Goal: Task Accomplishment & Management: Manage account settings

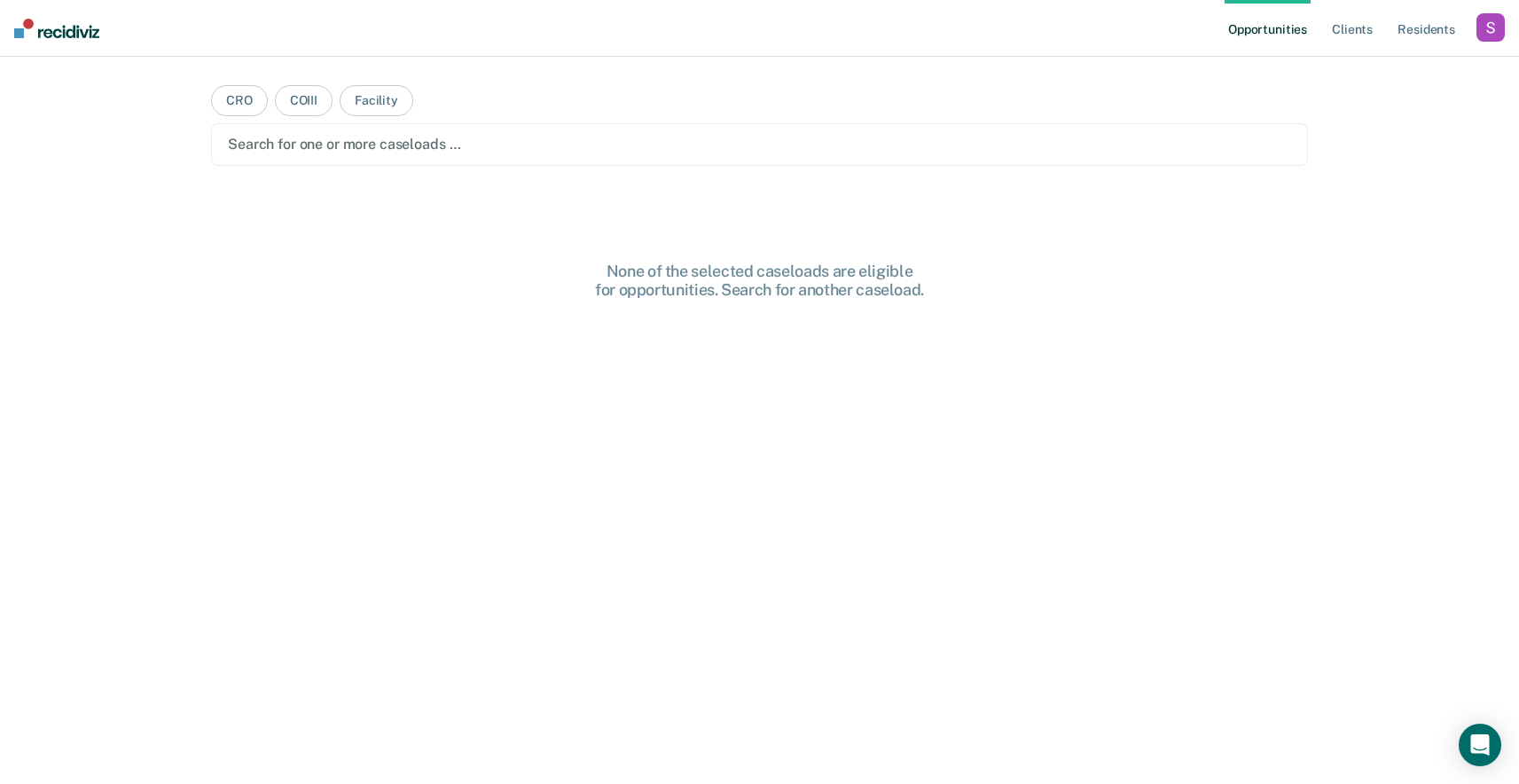
click at [1480, 35] on div "button" at bounding box center [1491, 27] width 28 height 28
click at [1369, 74] on link "Profile" at bounding box center [1419, 72] width 143 height 15
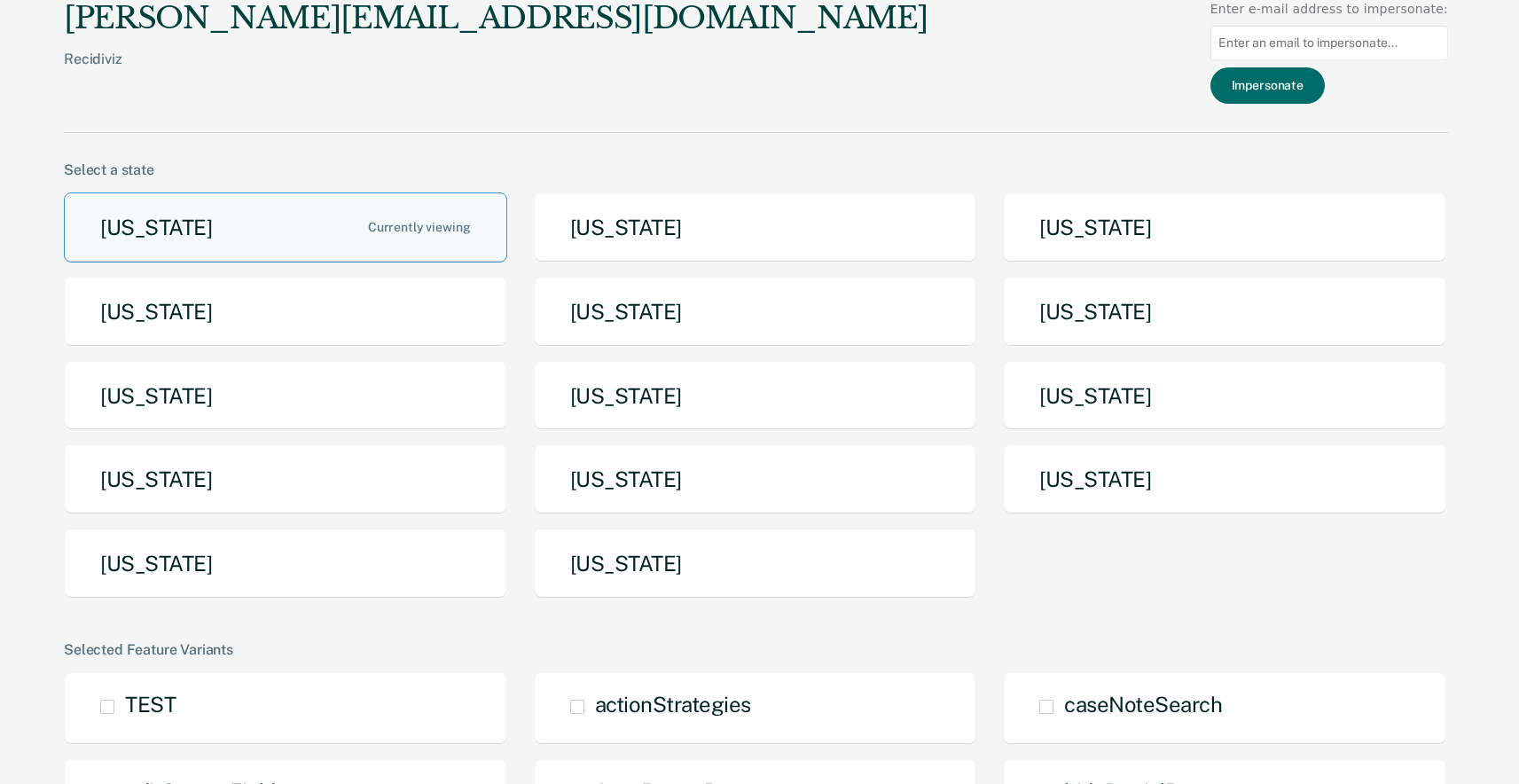
click at [1265, 39] on input at bounding box center [1329, 42] width 238 height 34
paste input "[EMAIL_ADDRESS][DOMAIN_NAME][US_STATE]"
type input "[EMAIL_ADDRESS][DOMAIN_NAME][US_STATE]"
click at [1275, 84] on button "Impersonate" at bounding box center [1267, 85] width 115 height 36
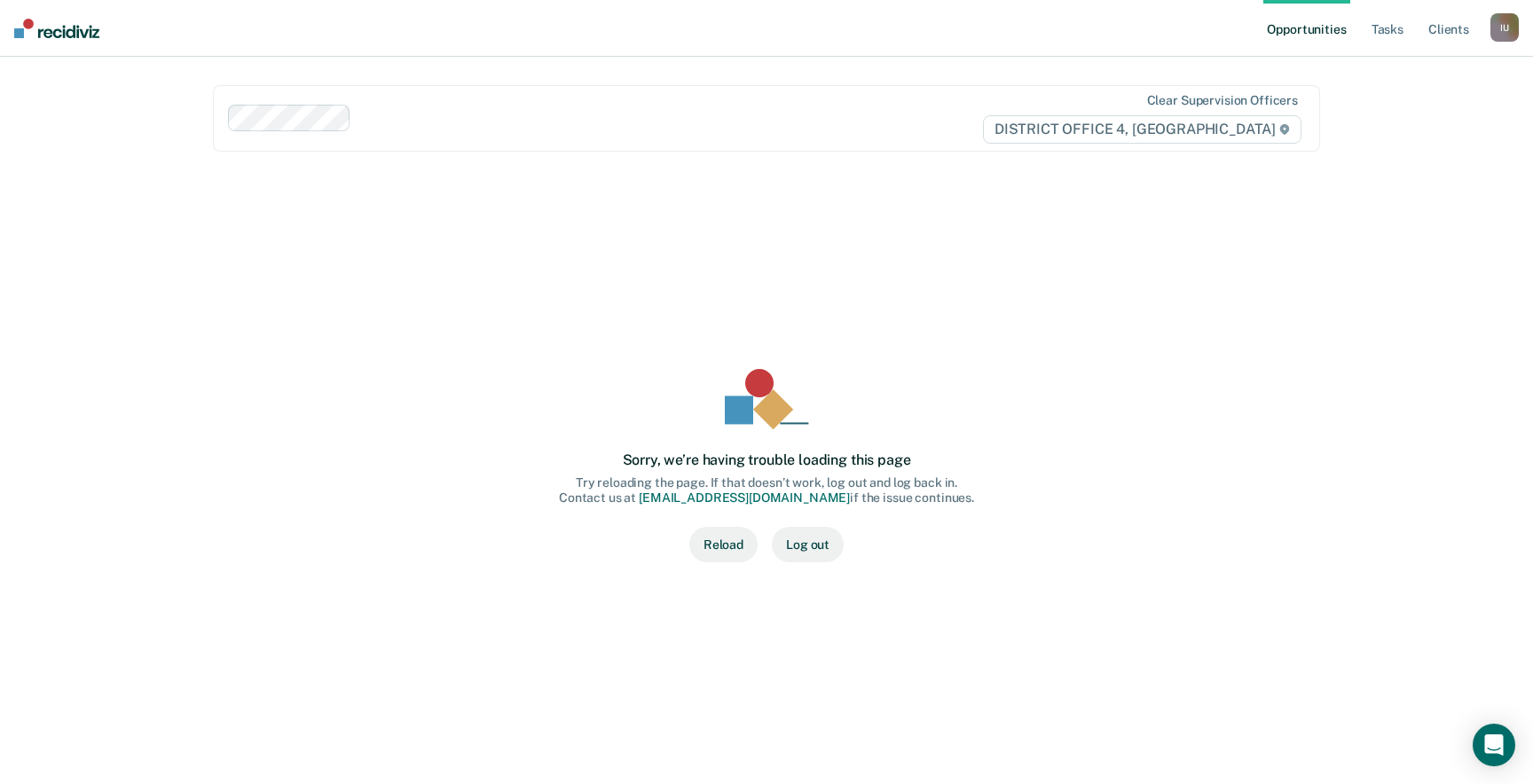
click at [717, 546] on button "Reload" at bounding box center [723, 545] width 69 height 35
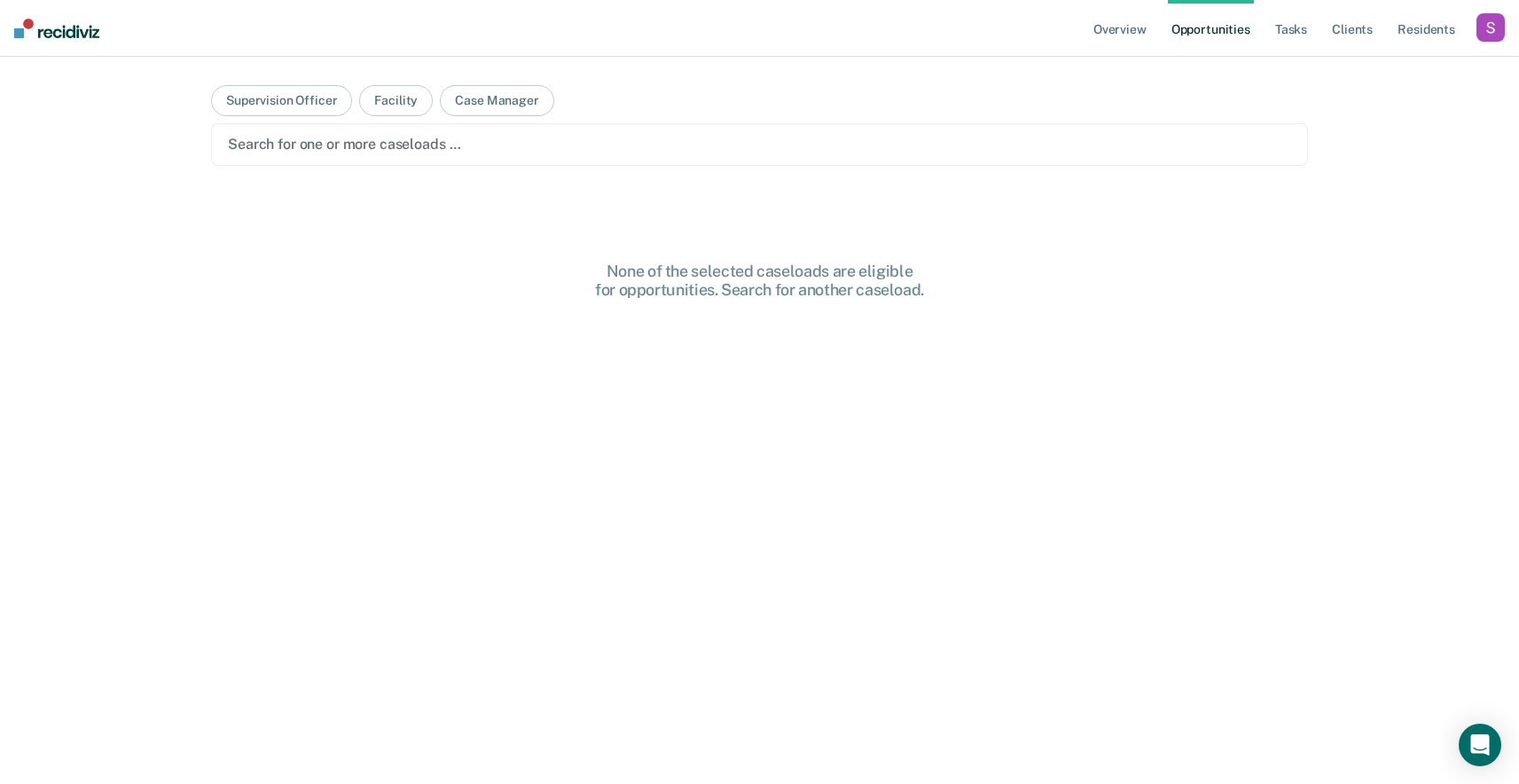
click at [1166, 43] on ul "Overview Opportunities Tasks Client s Resident s" at bounding box center [1283, 28] width 387 height 57
click at [1120, 35] on link "Overview" at bounding box center [1120, 28] width 61 height 57
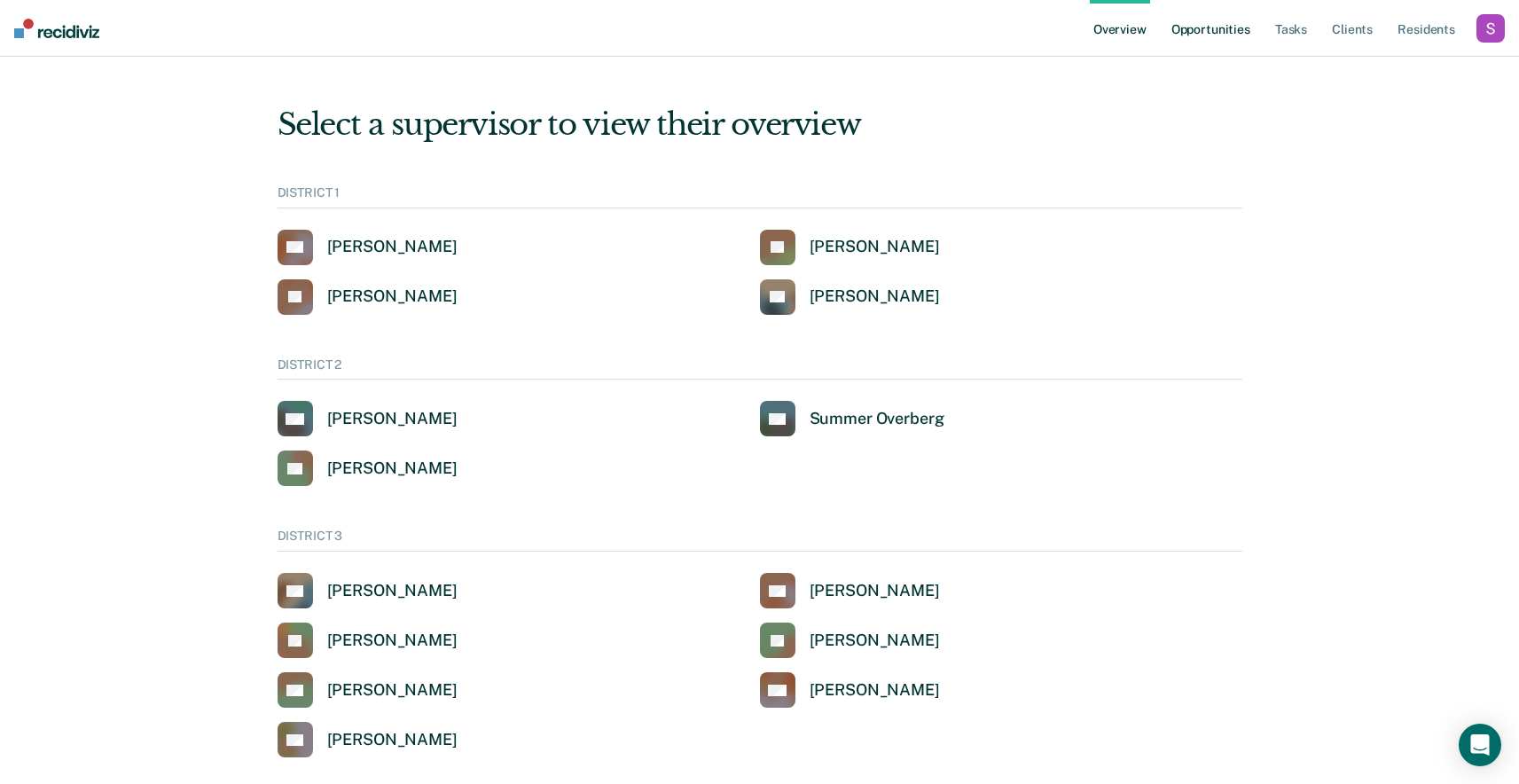
click at [1245, 33] on link "Opportunities" at bounding box center [1211, 28] width 86 height 57
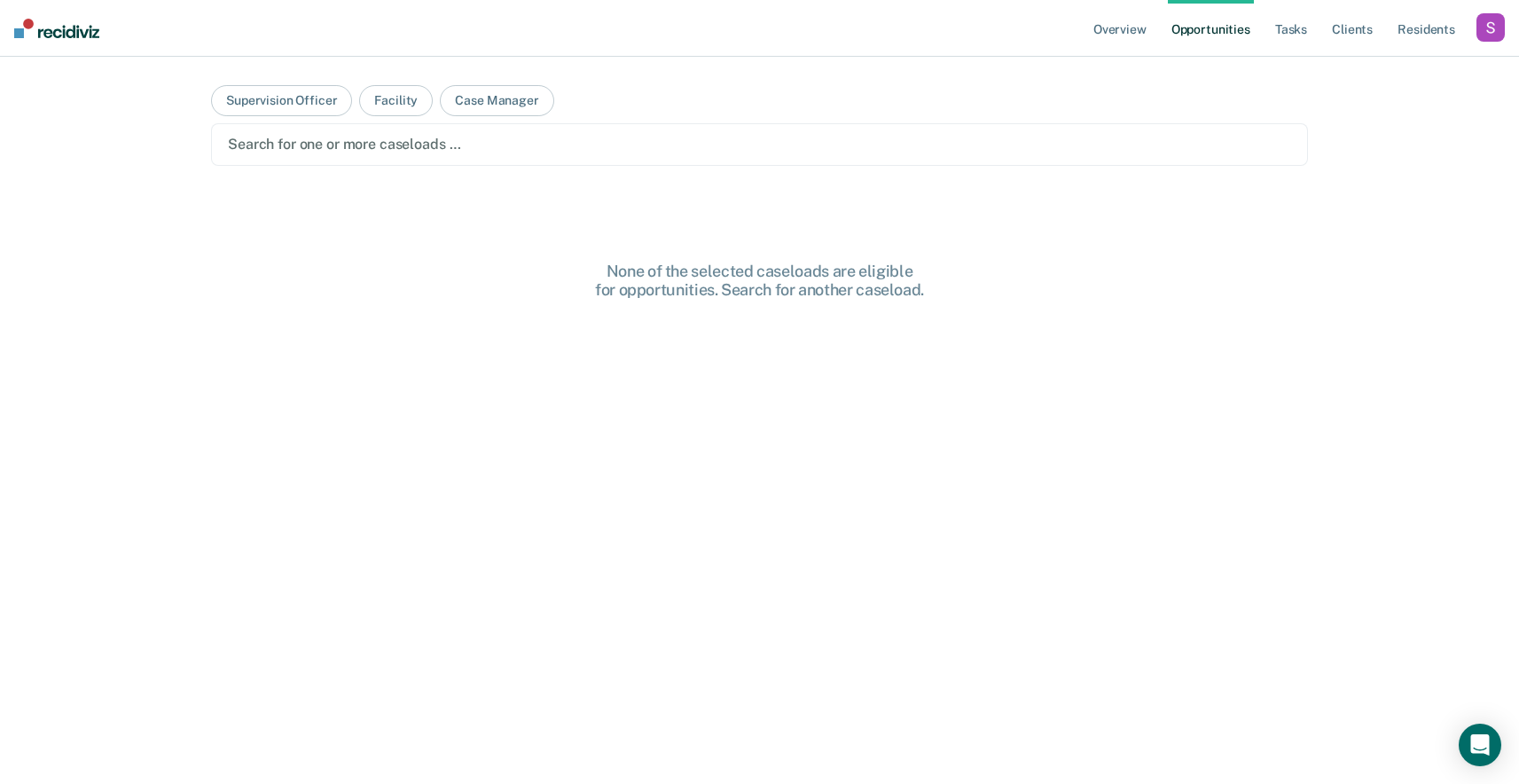
click at [1489, 37] on div "button" at bounding box center [1491, 27] width 28 height 28
click at [1347, 72] on link "Profile" at bounding box center [1415, 72] width 151 height 15
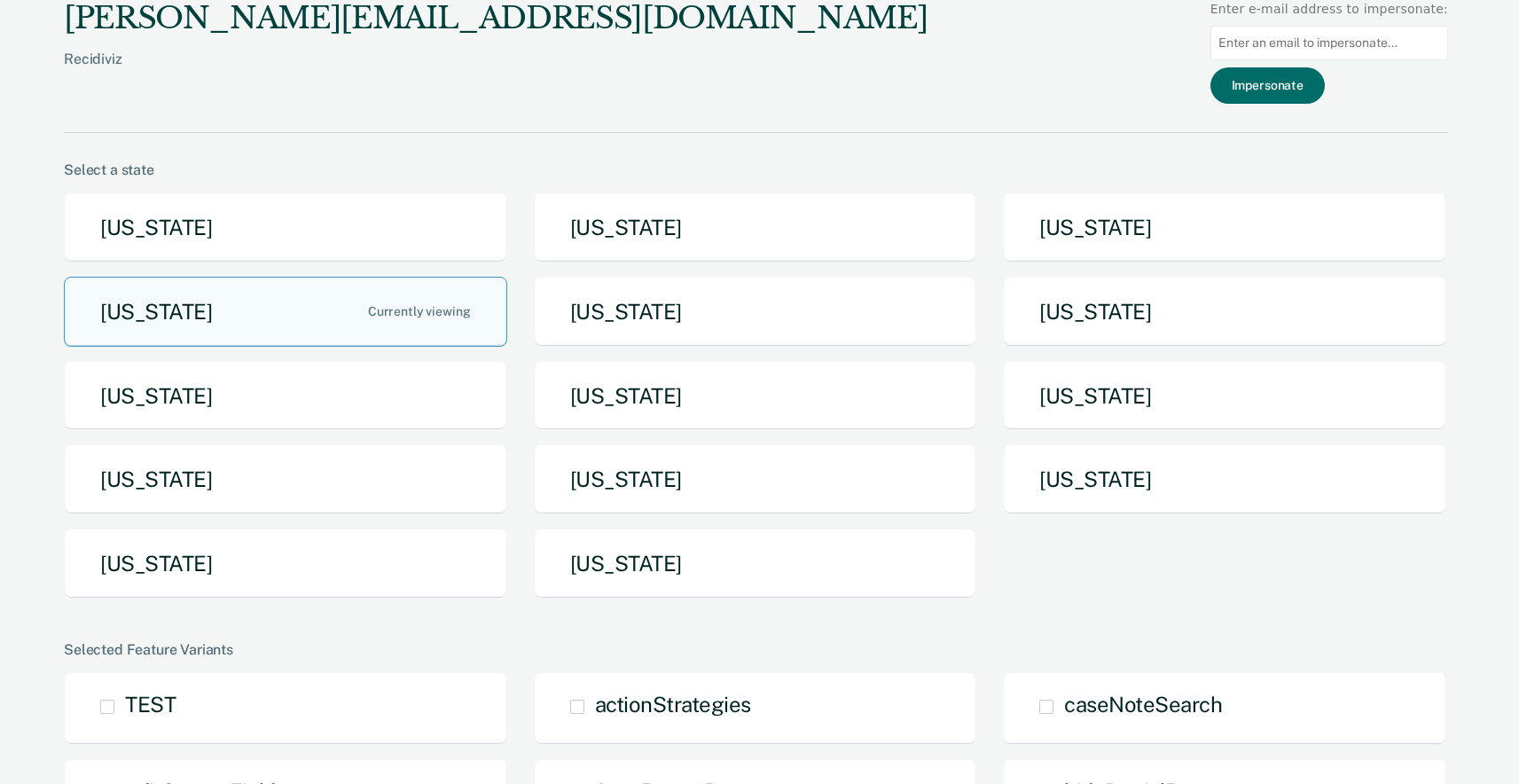
click at [1318, 42] on input at bounding box center [1329, 42] width 238 height 34
paste input "[EMAIL_ADDRESS][DOMAIN_NAME][US_STATE]"
type input "[EMAIL_ADDRESS][DOMAIN_NAME][US_STATE]"
click at [1282, 76] on button "Impersonate" at bounding box center [1267, 85] width 115 height 36
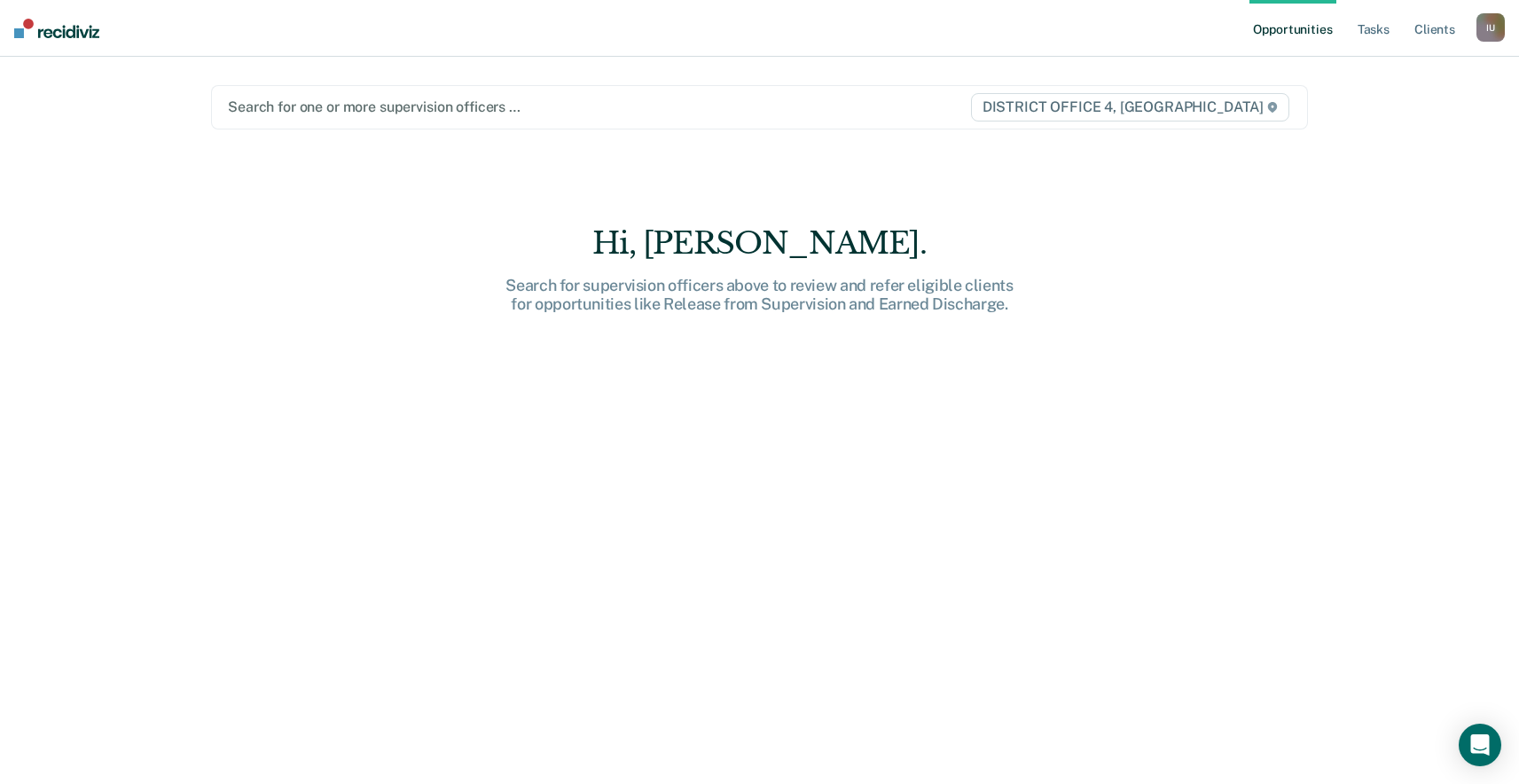
click at [486, 103] on div at bounding box center [599, 107] width 741 height 21
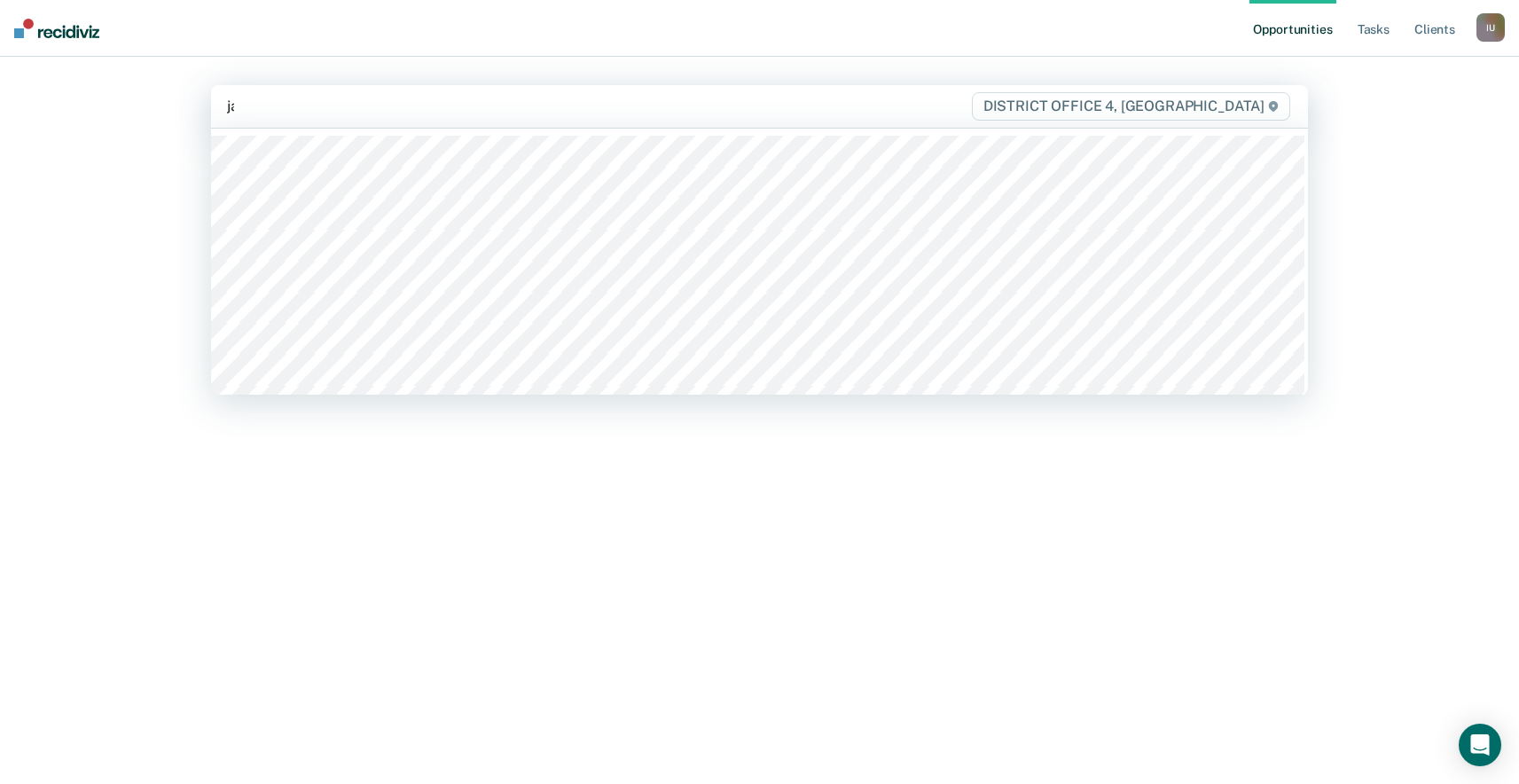
type input "jam"
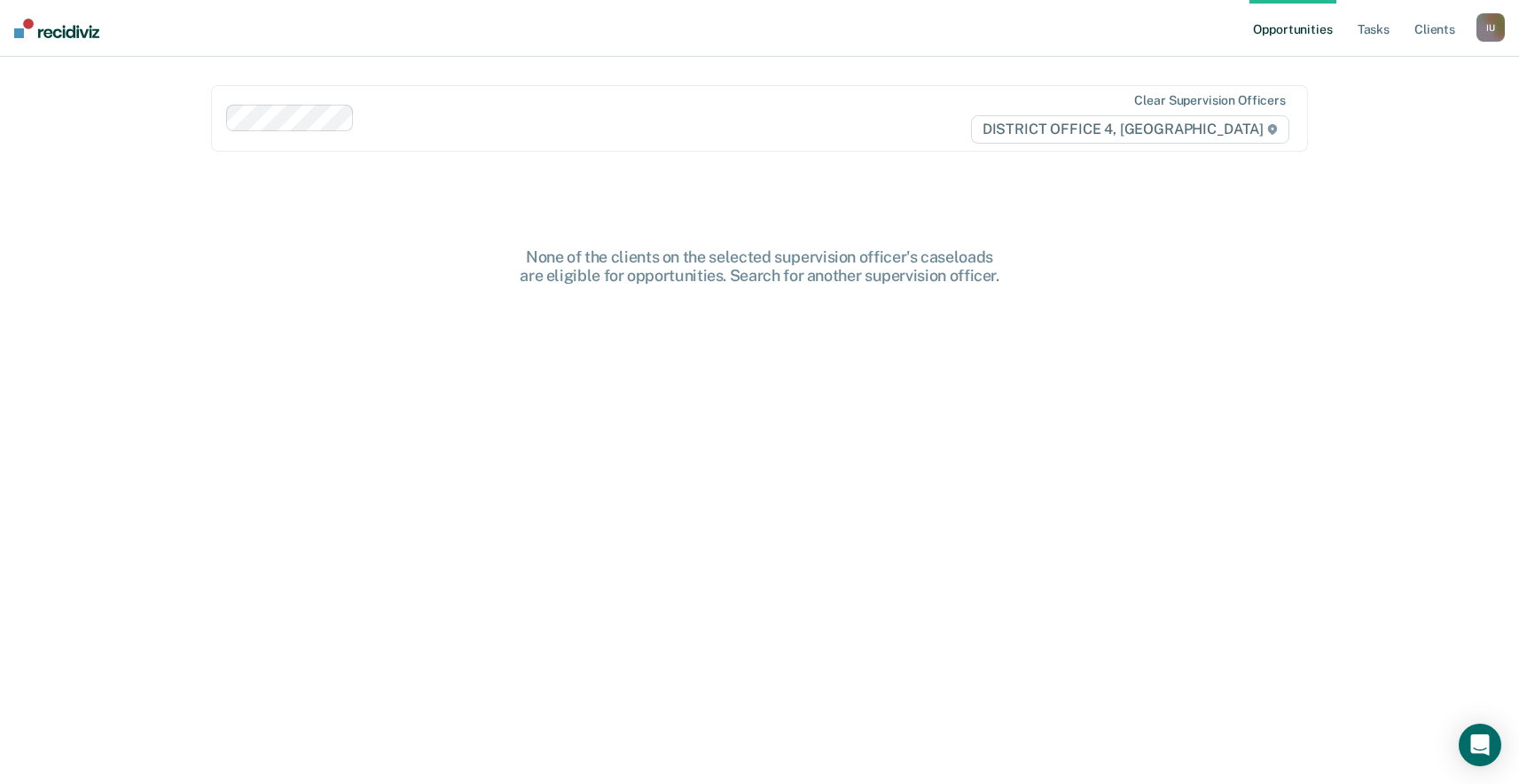
click at [961, 629] on div "None of the clients on the selected supervision officer's caseloads are eligibl…" at bounding box center [759, 539] width 1097 height 585
click at [1381, 28] on link "Tasks" at bounding box center [1374, 28] width 39 height 57
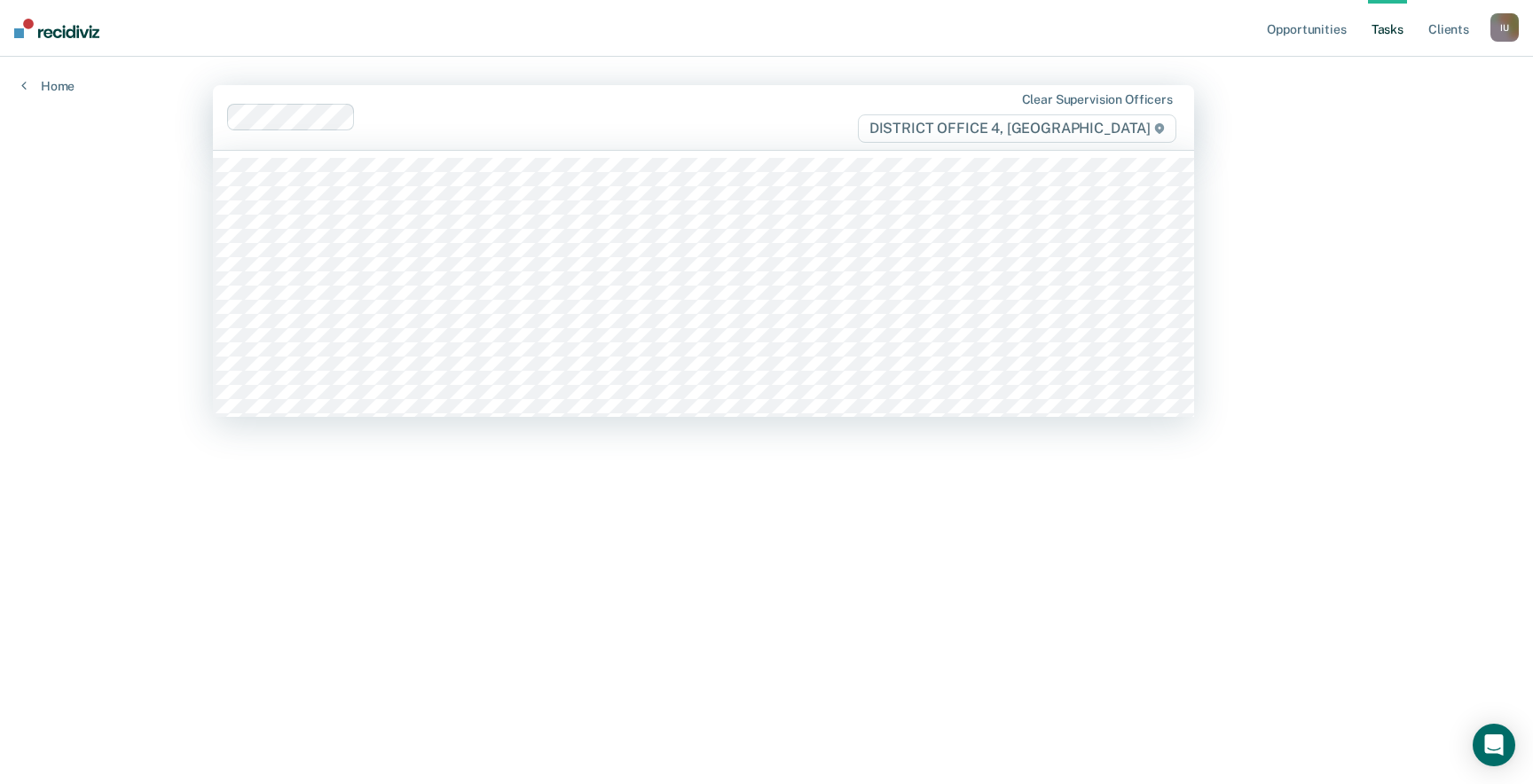
click at [463, 98] on div "Clear supervision officers DISTRICT OFFICE 4, BOISE" at bounding box center [703, 118] width 981 height 65
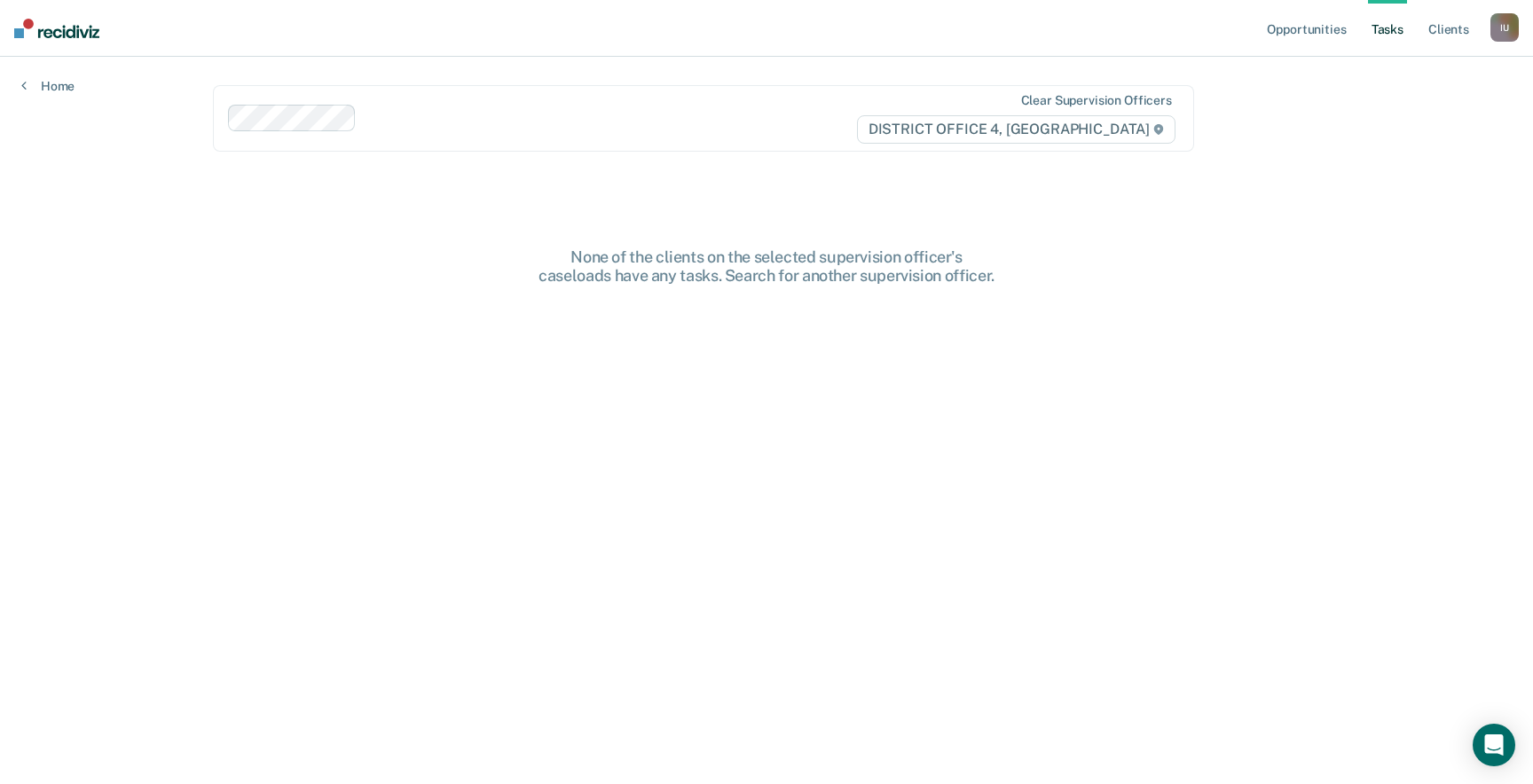
click at [490, 32] on nav "Opportunities Tasks Client s Impersonated User I U Profile How it works Log Out" at bounding box center [766, 28] width 1533 height 57
click at [1319, 45] on link "Opportunities" at bounding box center [1307, 28] width 86 height 57
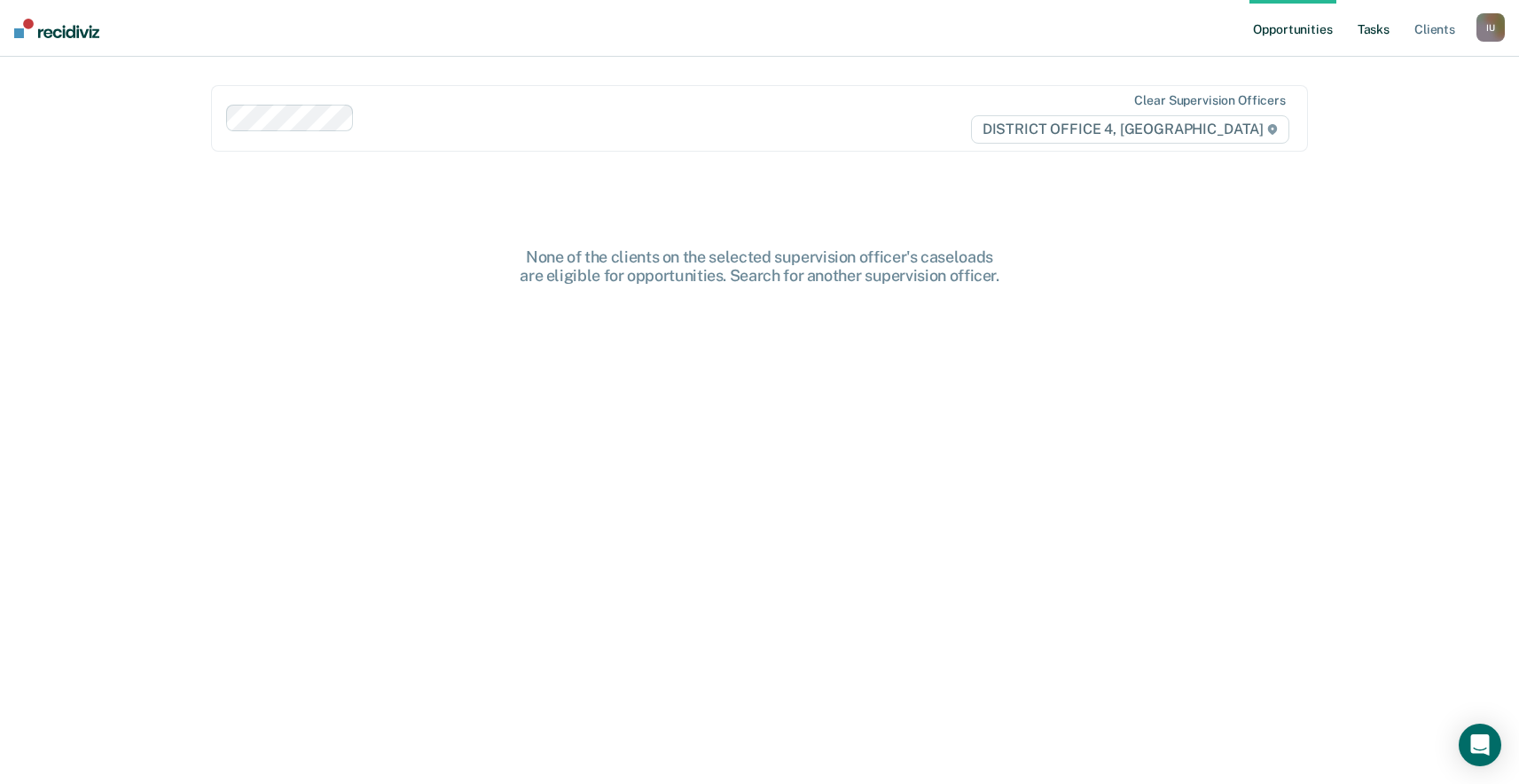
click at [1379, 38] on link "Tasks" at bounding box center [1374, 28] width 39 height 57
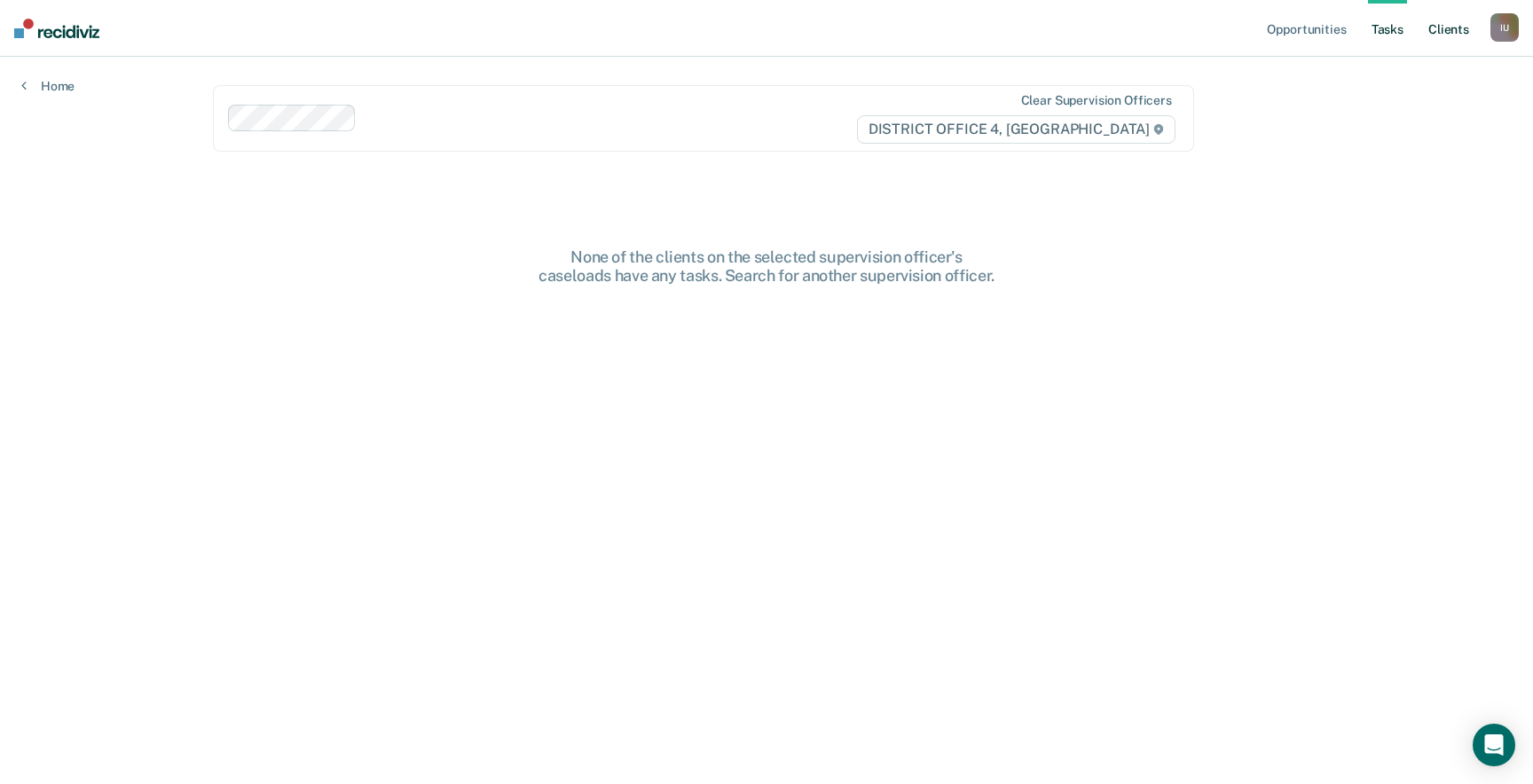
click at [1441, 37] on link "Client s" at bounding box center [1448, 28] width 48 height 57
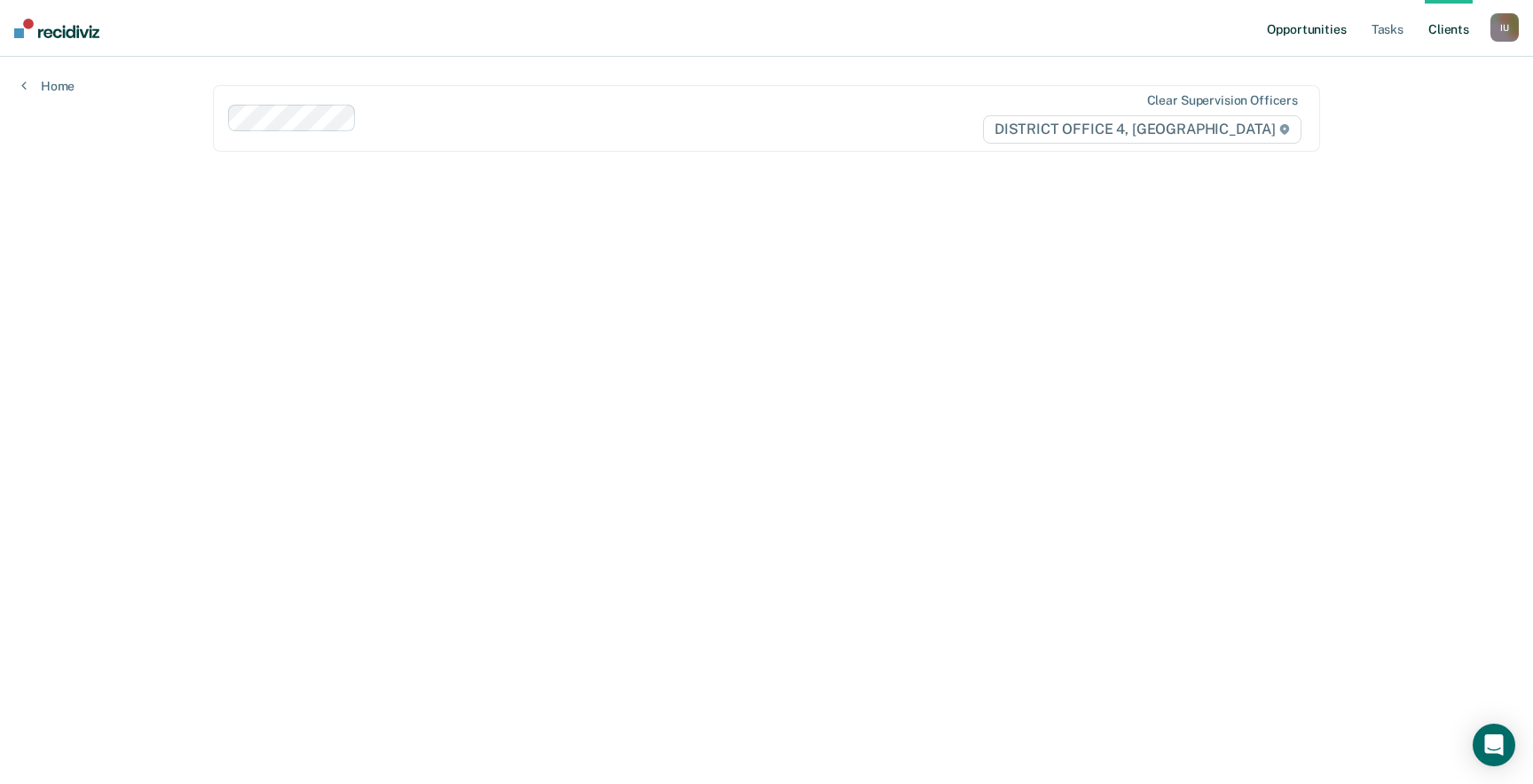
click at [1320, 28] on link "Opportunities" at bounding box center [1307, 28] width 86 height 57
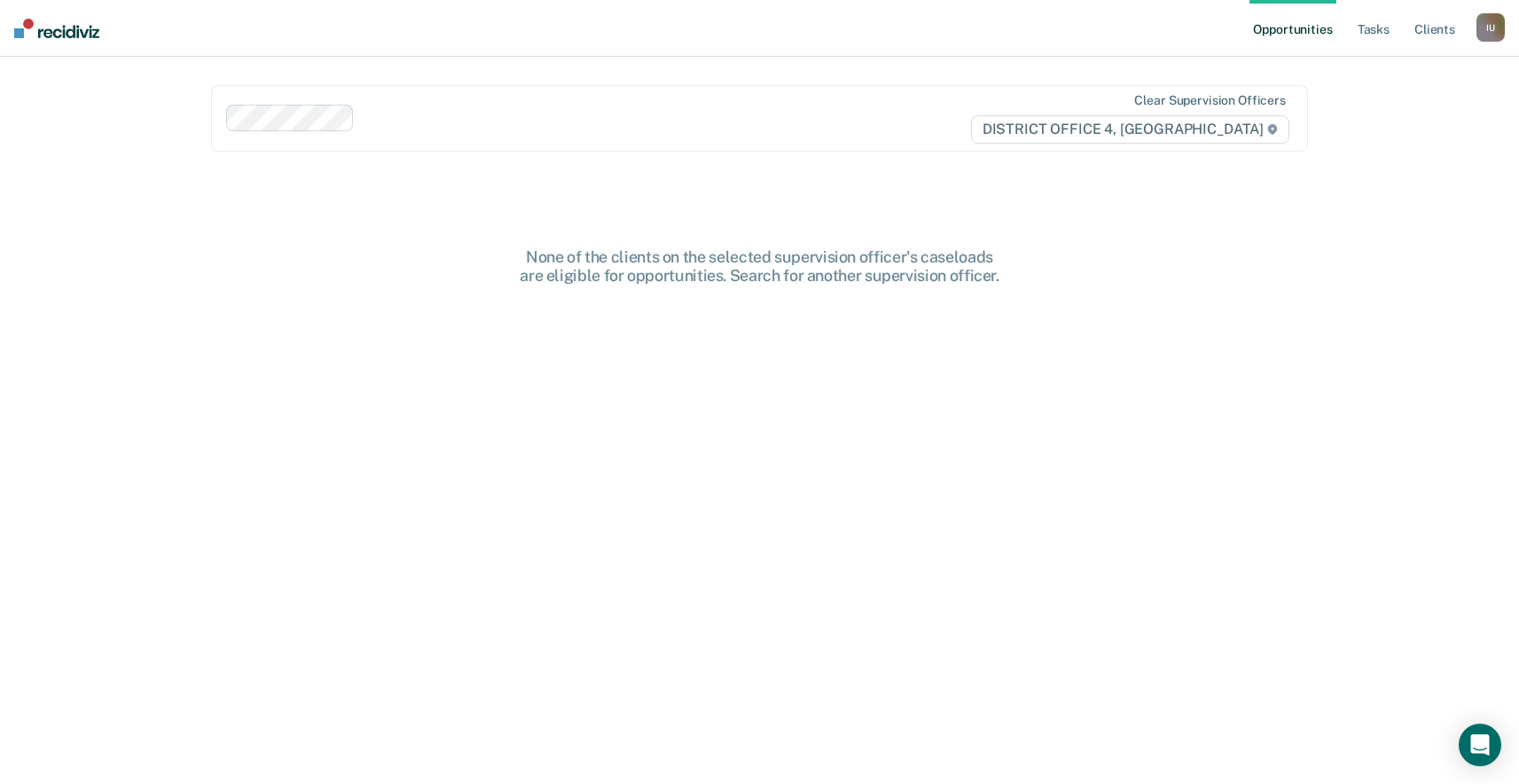
click at [1405, 135] on div "Opportunities Tasks Client s Impersonated User I U Profile How it works Log Out…" at bounding box center [760, 392] width 1519 height 784
